Goal: Task Accomplishment & Management: Use online tool/utility

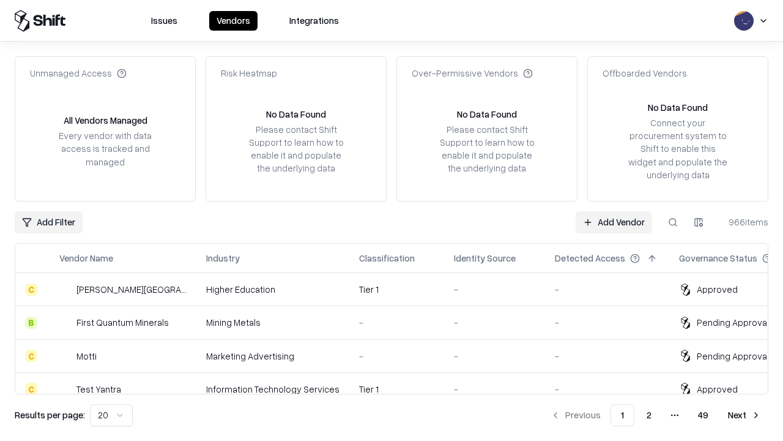
click at [614, 222] on link "Add Vendor" at bounding box center [614, 222] width 76 height 22
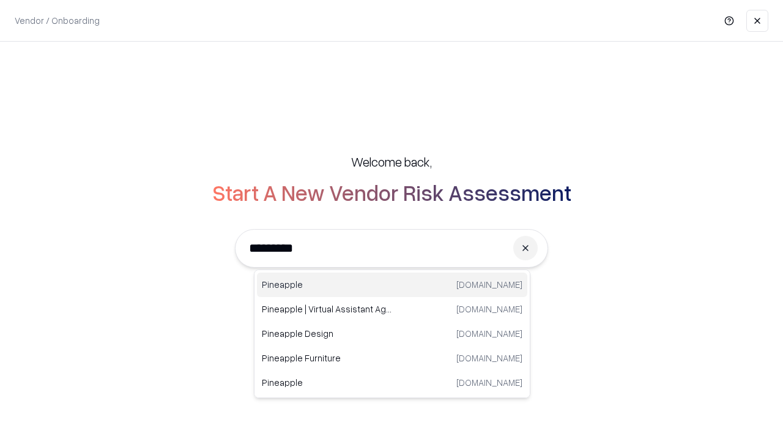
click at [392, 285] on div "Pineapple pineappleenergy.com" at bounding box center [392, 284] width 270 height 24
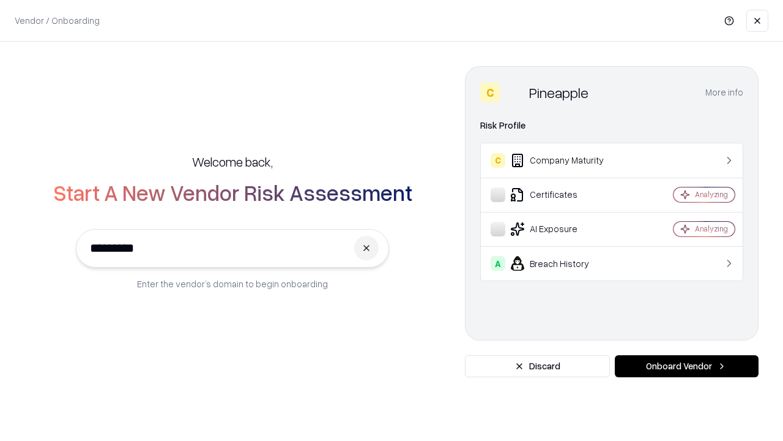
type input "*********"
click at [687, 366] on button "Onboard Vendor" at bounding box center [687, 366] width 144 height 22
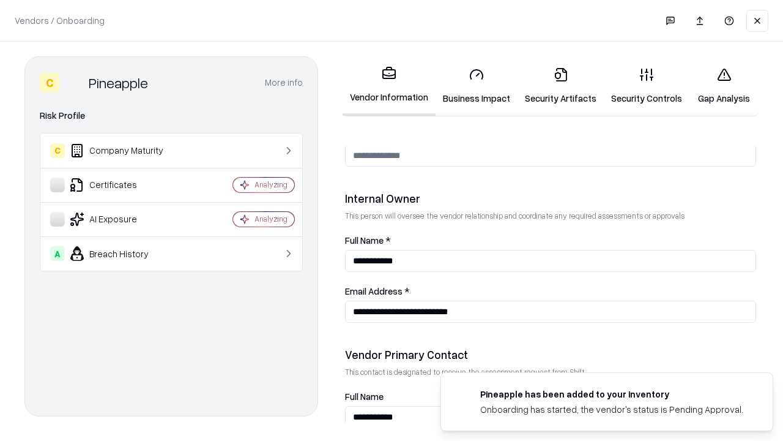
scroll to position [634, 0]
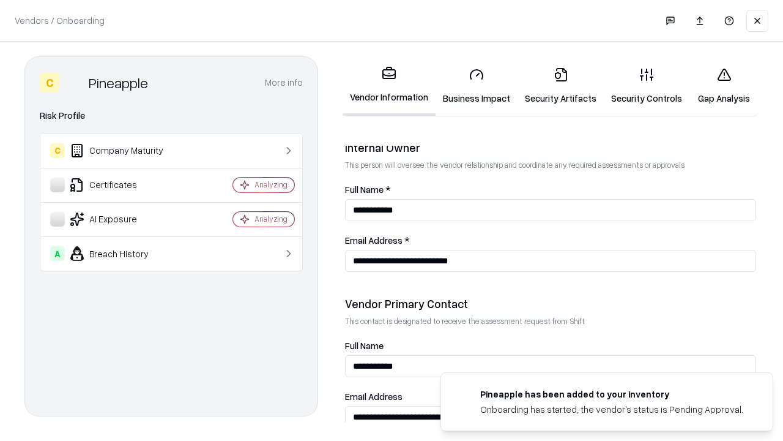
click at [477, 86] on link "Business Impact" at bounding box center [477, 86] width 82 height 57
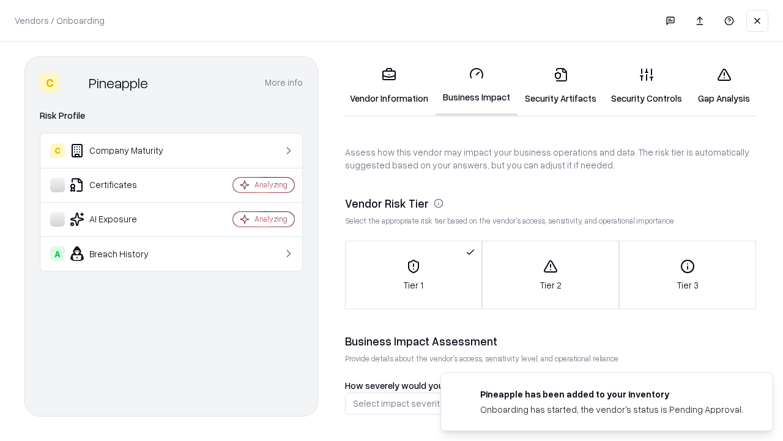
click at [561, 86] on link "Security Artifacts" at bounding box center [561, 86] width 86 height 57
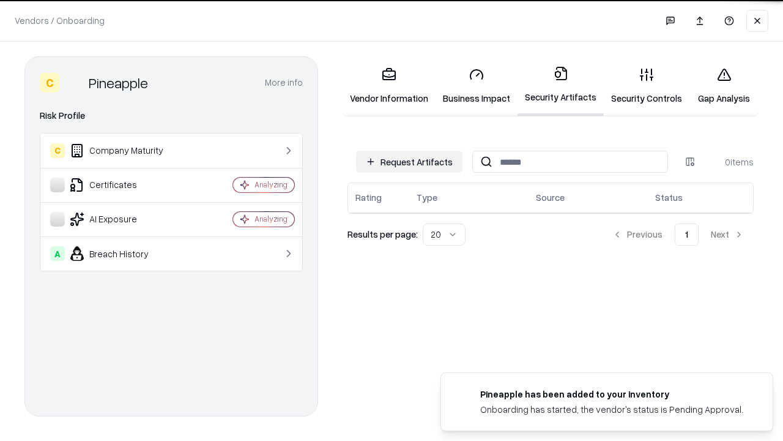
click at [409, 162] on button "Request Artifacts" at bounding box center [409, 162] width 106 height 22
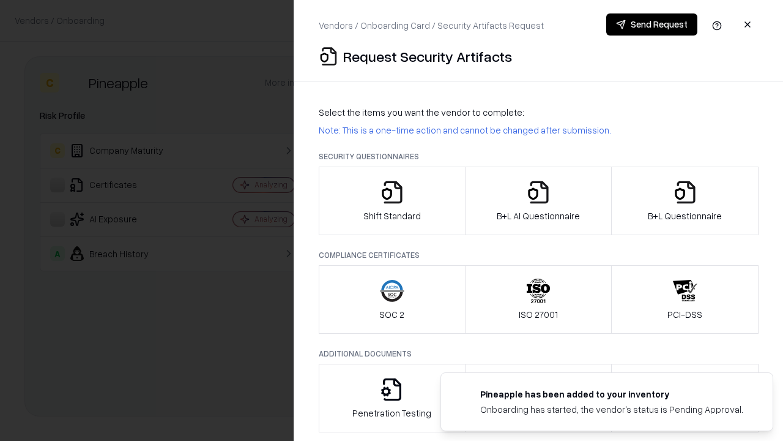
click at [392, 201] on icon "button" at bounding box center [392, 192] width 24 height 24
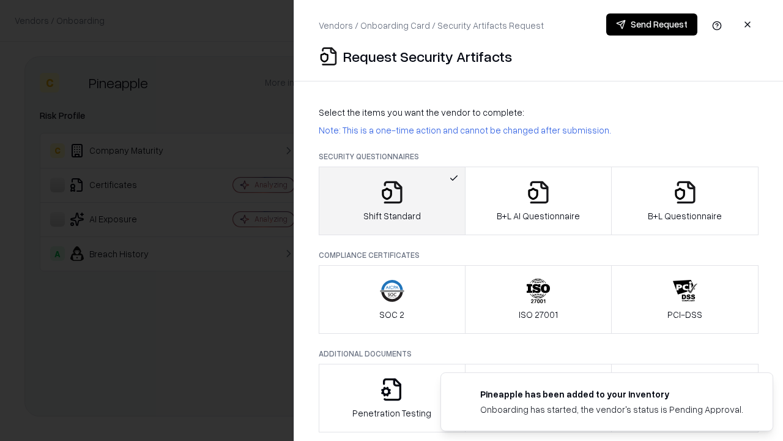
click at [652, 24] on button "Send Request" at bounding box center [651, 24] width 91 height 22
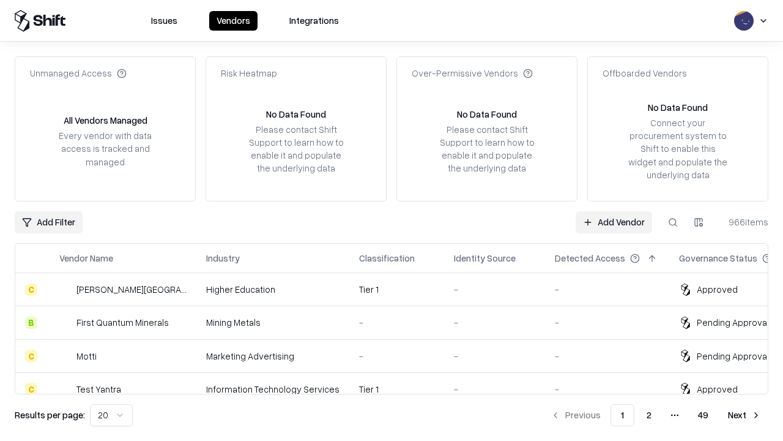
click at [673, 222] on button at bounding box center [673, 222] width 22 height 22
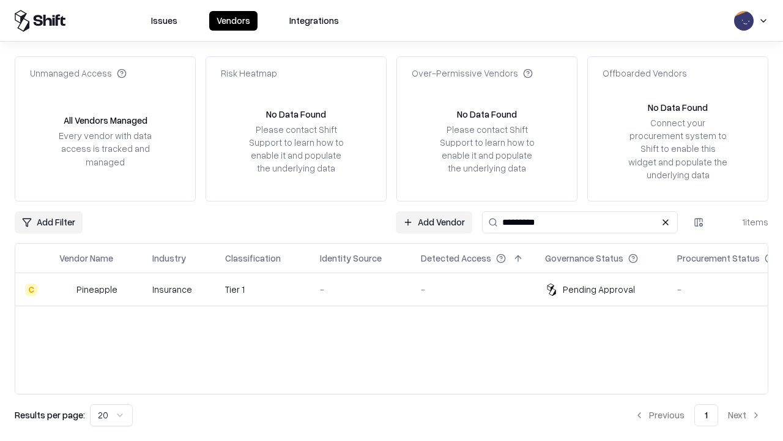
type input "*********"
click at [399, 289] on div "-" at bounding box center [360, 289] width 81 height 13
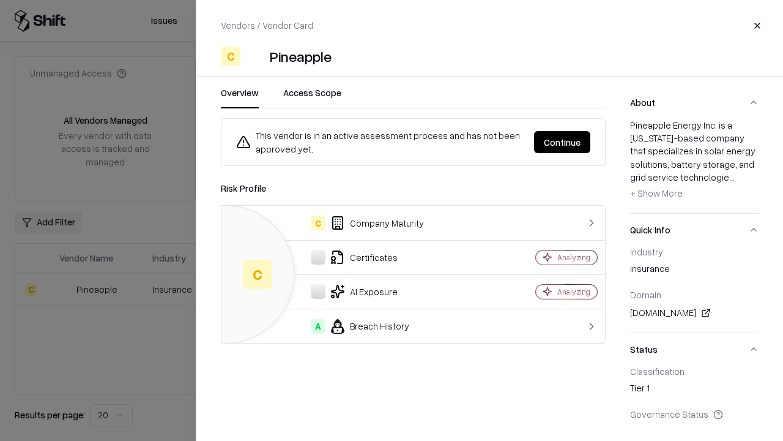
click at [562, 142] on button "Continue" at bounding box center [562, 142] width 56 height 22
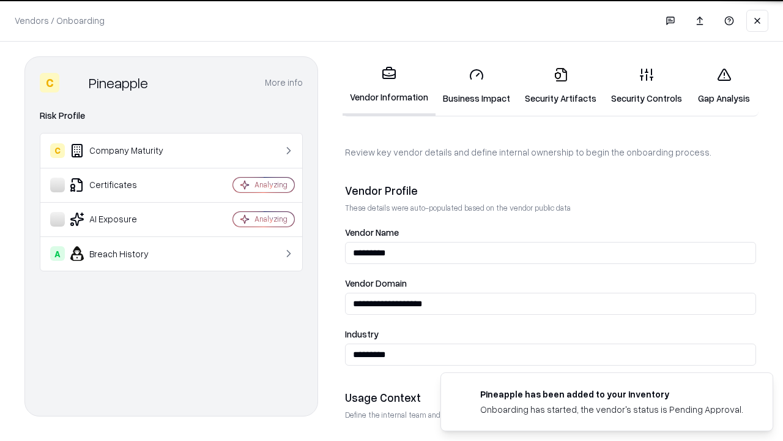
click at [561, 86] on link "Security Artifacts" at bounding box center [561, 86] width 86 height 57
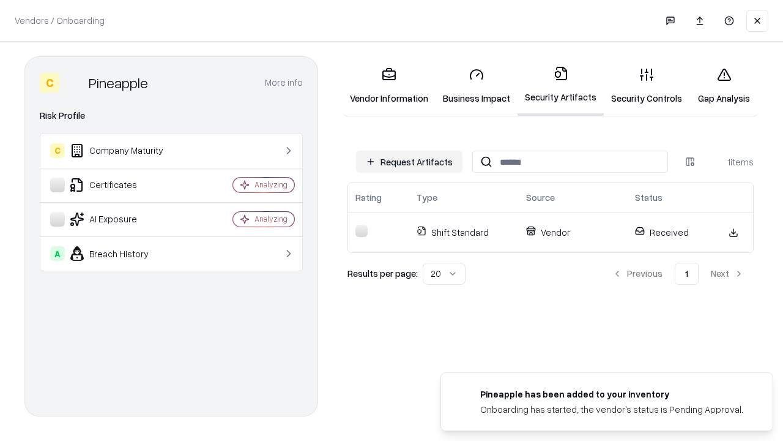
click at [724, 86] on link "Gap Analysis" at bounding box center [724, 86] width 69 height 57
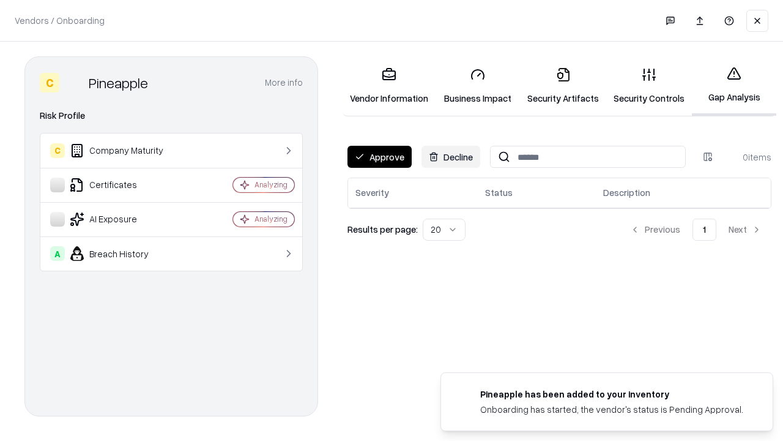
click at [379, 157] on button "Approve" at bounding box center [380, 157] width 64 height 22
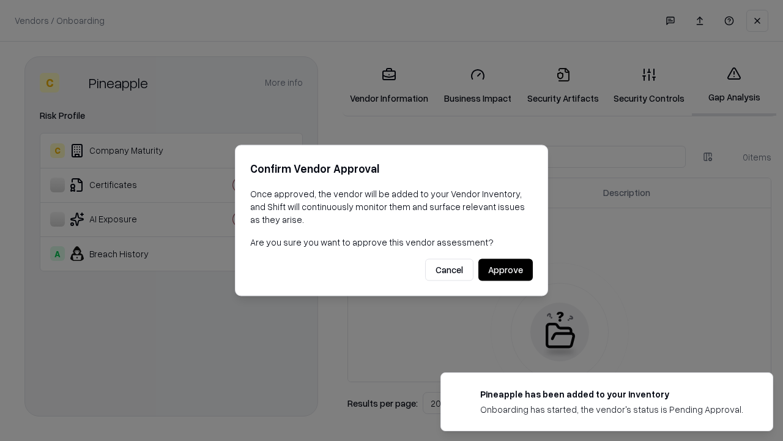
click at [505, 269] on button "Approve" at bounding box center [506, 270] width 54 height 22
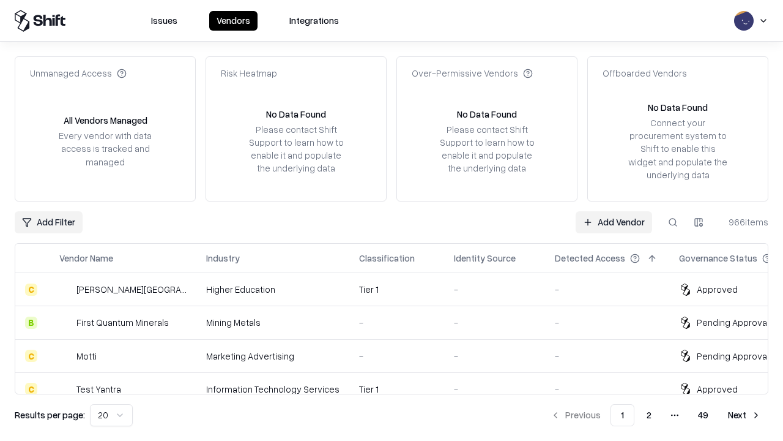
type input "*********"
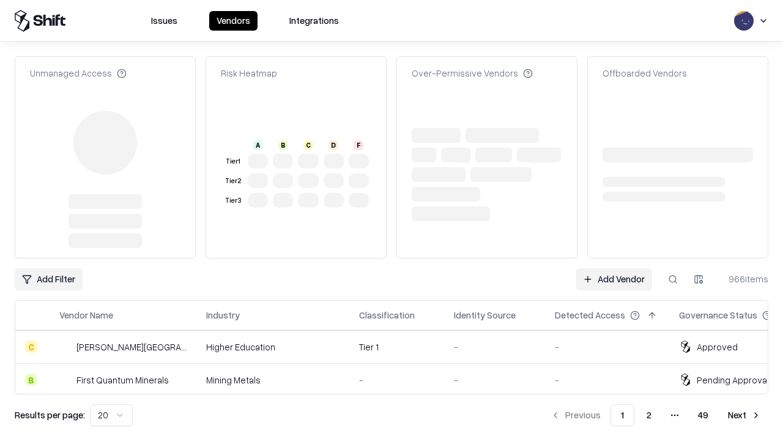
click at [614, 268] on link "Add Vendor" at bounding box center [614, 279] width 76 height 22
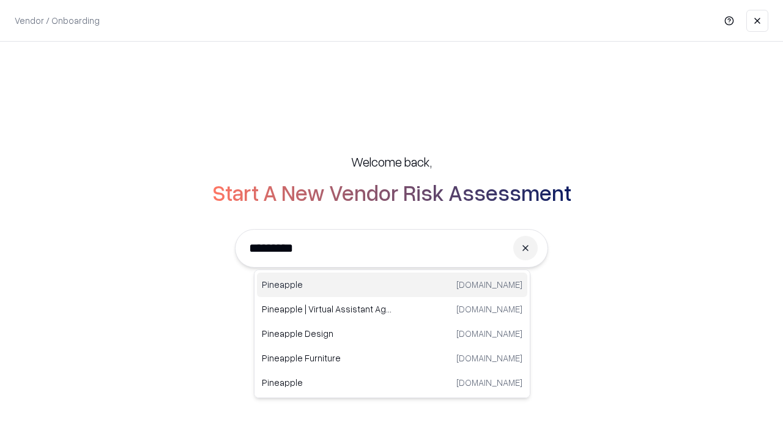
click at [392, 285] on div "Pineapple pineappleenergy.com" at bounding box center [392, 284] width 270 height 24
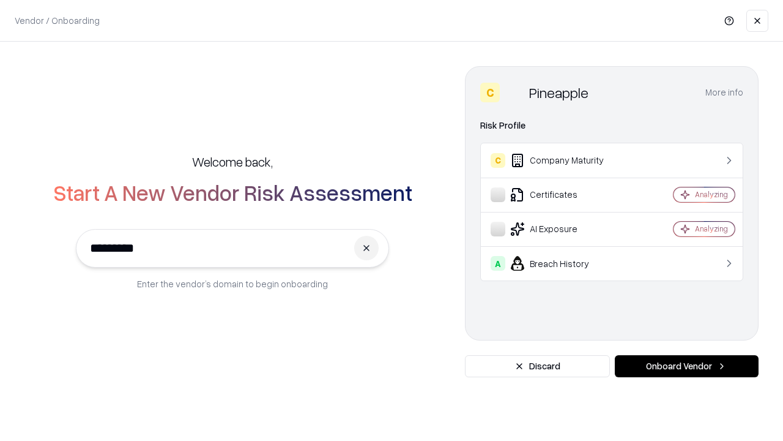
type input "*********"
click at [687, 366] on button "Onboard Vendor" at bounding box center [687, 366] width 144 height 22
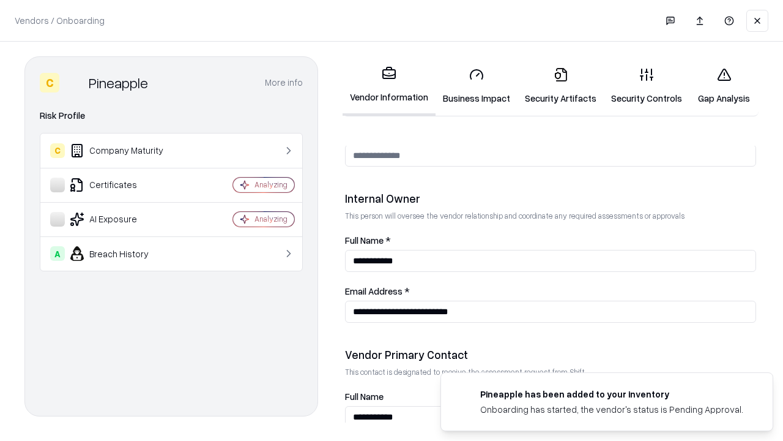
scroll to position [634, 0]
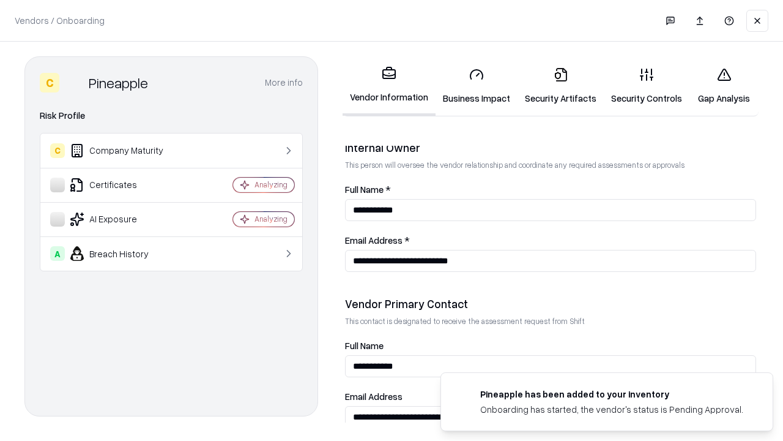
click at [724, 86] on link "Gap Analysis" at bounding box center [724, 86] width 69 height 57
